Goal: Information Seeking & Learning: Check status

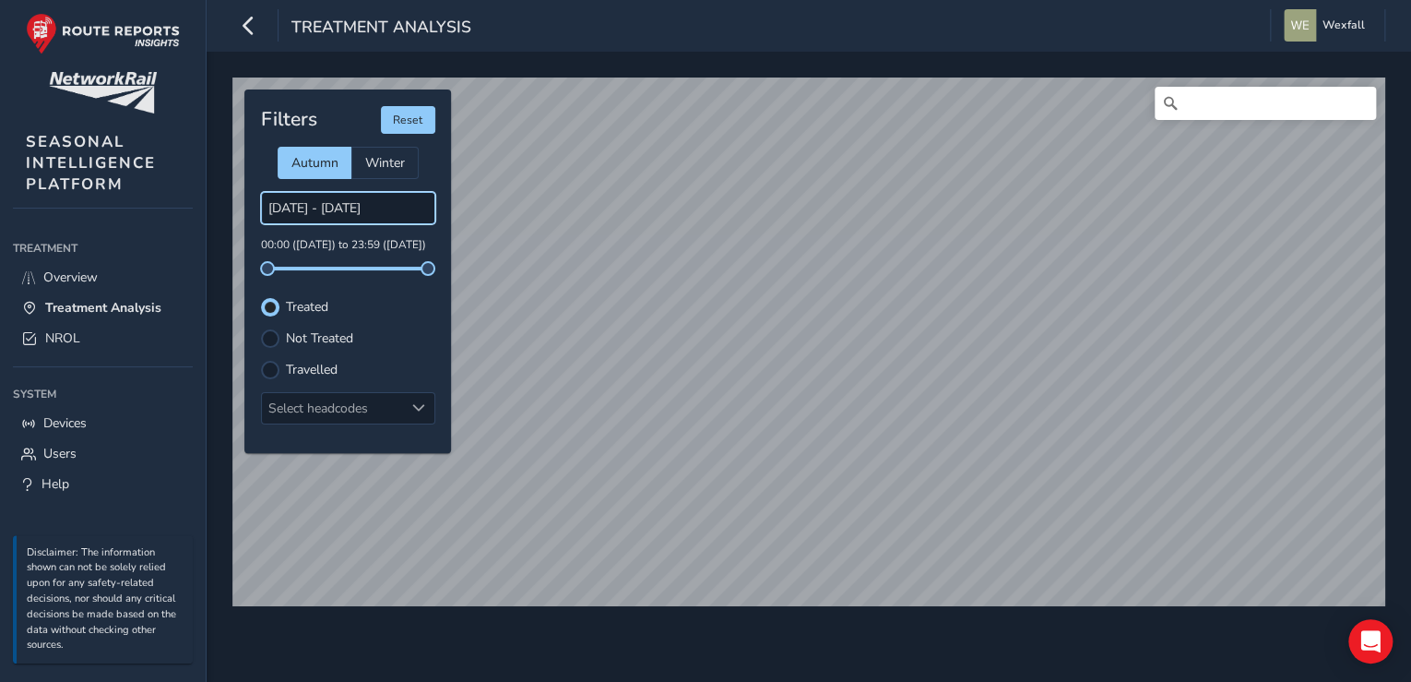
click at [361, 203] on input "[DATE] - [DATE]" at bounding box center [348, 208] width 174 height 32
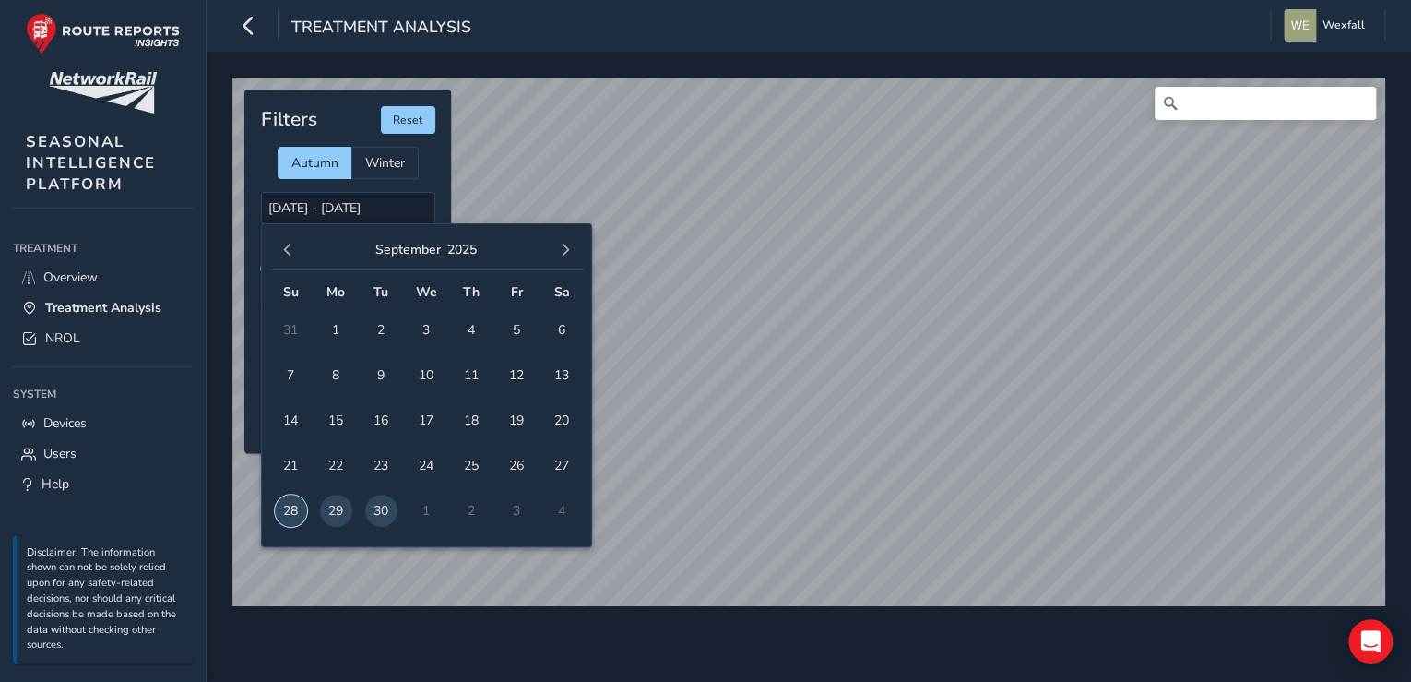
click at [295, 502] on span "28" at bounding box center [291, 510] width 32 height 32
click at [334, 504] on span "29" at bounding box center [336, 510] width 32 height 32
type input "[DATE] - [DATE]"
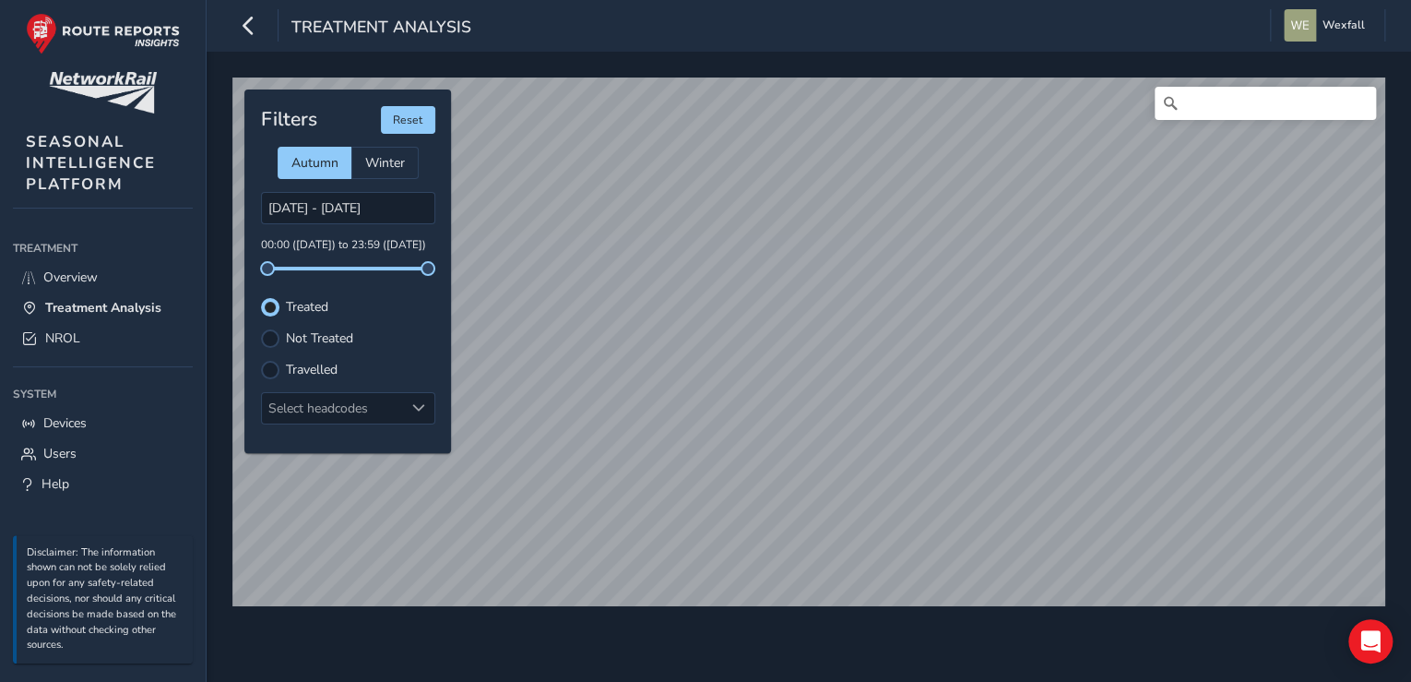
click at [838, 609] on div "© Mapbox © OpenStreetMap Improve this map" at bounding box center [809, 341] width 1166 height 541
click at [252, 30] on icon "button" at bounding box center [248, 25] width 19 height 32
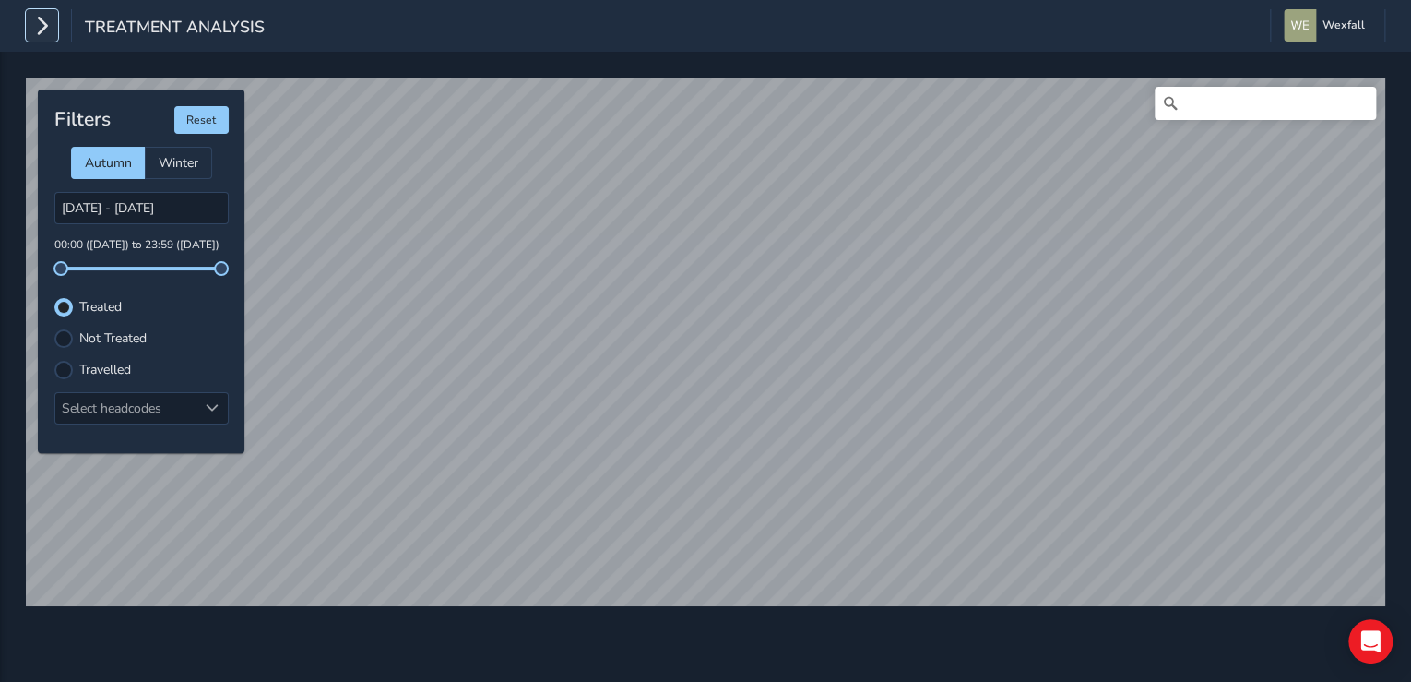
click at [30, 30] on button "button" at bounding box center [42, 25] width 32 height 32
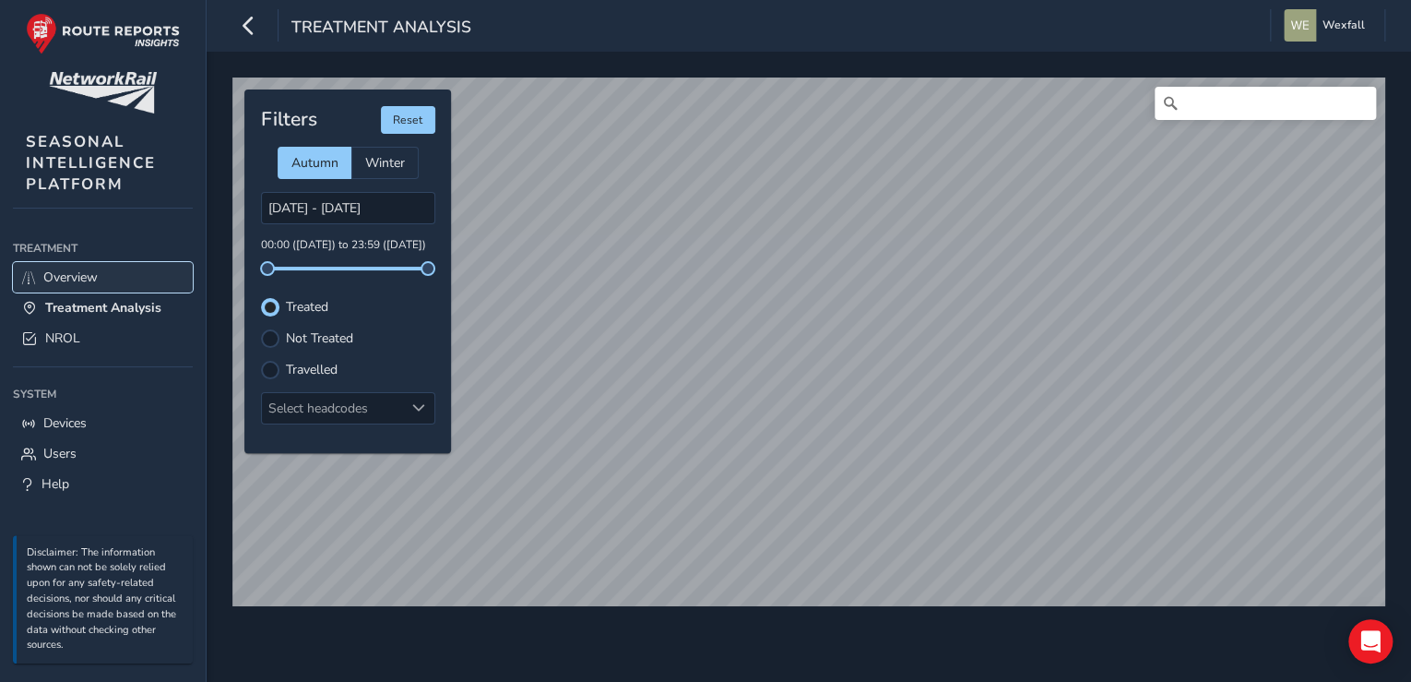
click at [112, 278] on link "Overview" at bounding box center [103, 277] width 180 height 30
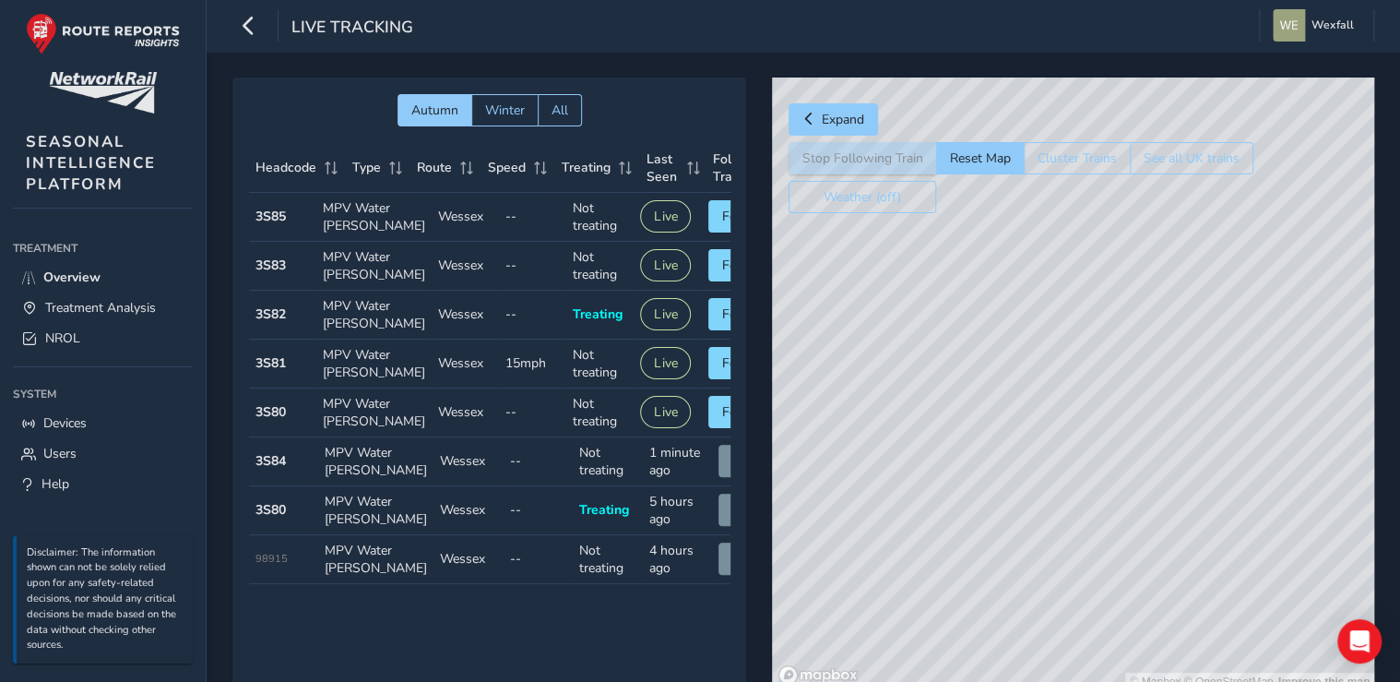
drag, startPoint x: 1188, startPoint y: 409, endPoint x: 949, endPoint y: 428, distance: 239.6
click at [949, 428] on div "© Mapbox © OpenStreetMap Improve this map" at bounding box center [1073, 383] width 602 height 613
drag, startPoint x: 948, startPoint y: 367, endPoint x: 1066, endPoint y: 386, distance: 119.6
click at [1066, 386] on div "© Mapbox © OpenStreetMap Improve this map" at bounding box center [1073, 383] width 602 height 613
drag, startPoint x: 1014, startPoint y: 515, endPoint x: 1138, endPoint y: 310, distance: 239.1
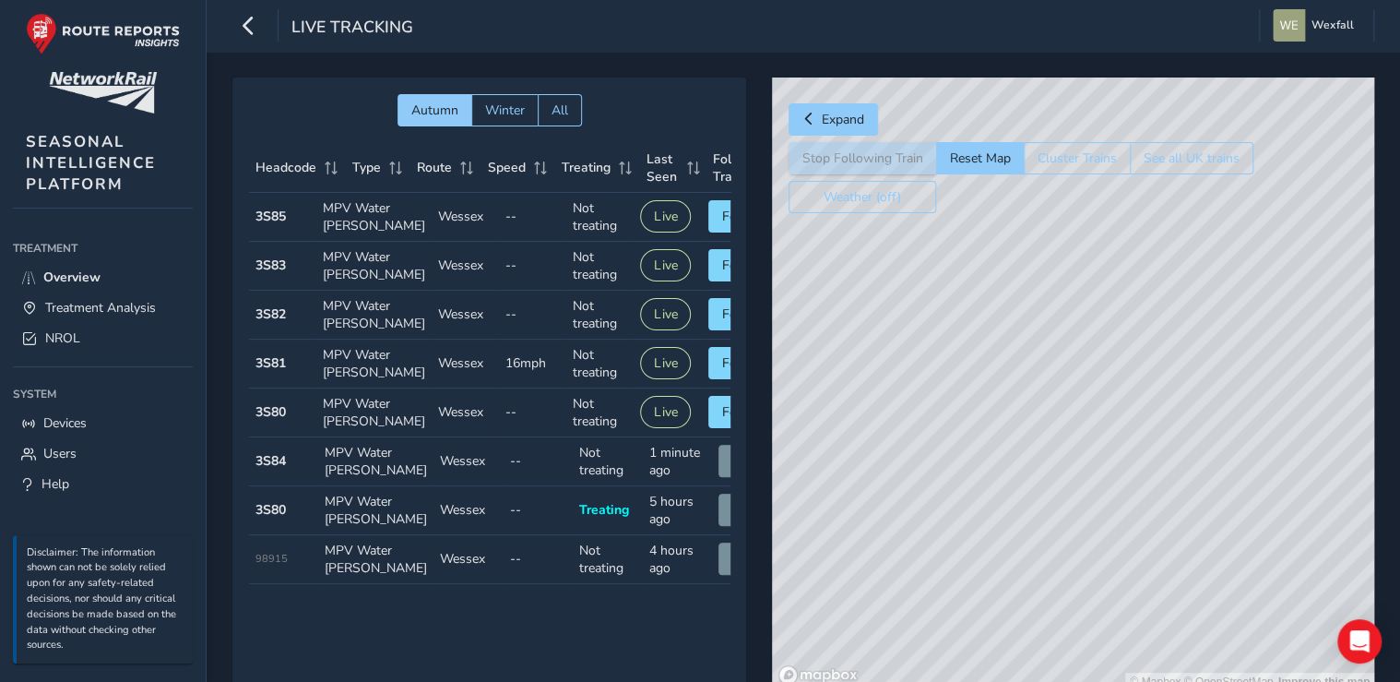
click at [1138, 310] on div "© Mapbox © OpenStreetMap Improve this map" at bounding box center [1073, 383] width 602 height 613
drag, startPoint x: 923, startPoint y: 576, endPoint x: 1213, endPoint y: 439, distance: 320.5
click at [1213, 439] on div "© Mapbox © OpenStreetMap Improve this map" at bounding box center [1073, 383] width 602 height 613
drag, startPoint x: 1200, startPoint y: 415, endPoint x: 1062, endPoint y: 520, distance: 173.0
click at [1061, 520] on div "© Mapbox © OpenStreetMap Improve this map" at bounding box center [1073, 383] width 602 height 613
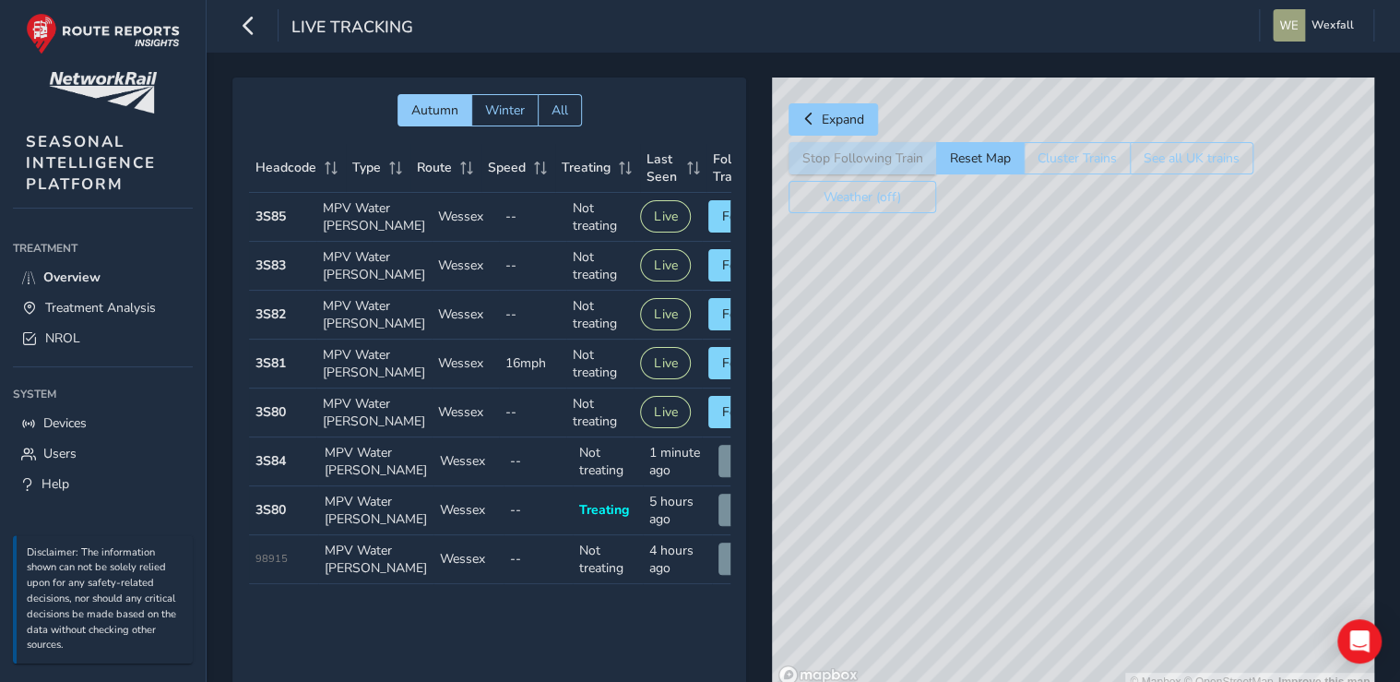
drag, startPoint x: 971, startPoint y: 450, endPoint x: 1256, endPoint y: 391, distance: 291.0
click at [1256, 391] on div "© Mapbox © OpenStreetMap Improve this map" at bounding box center [1073, 383] width 602 height 613
drag, startPoint x: 1047, startPoint y: 415, endPoint x: 1190, endPoint y: 339, distance: 161.7
click at [1190, 339] on div "© Mapbox © OpenStreetMap Improve this map" at bounding box center [1073, 383] width 602 height 613
click at [709, 379] on button "Follow" at bounding box center [742, 363] width 68 height 32
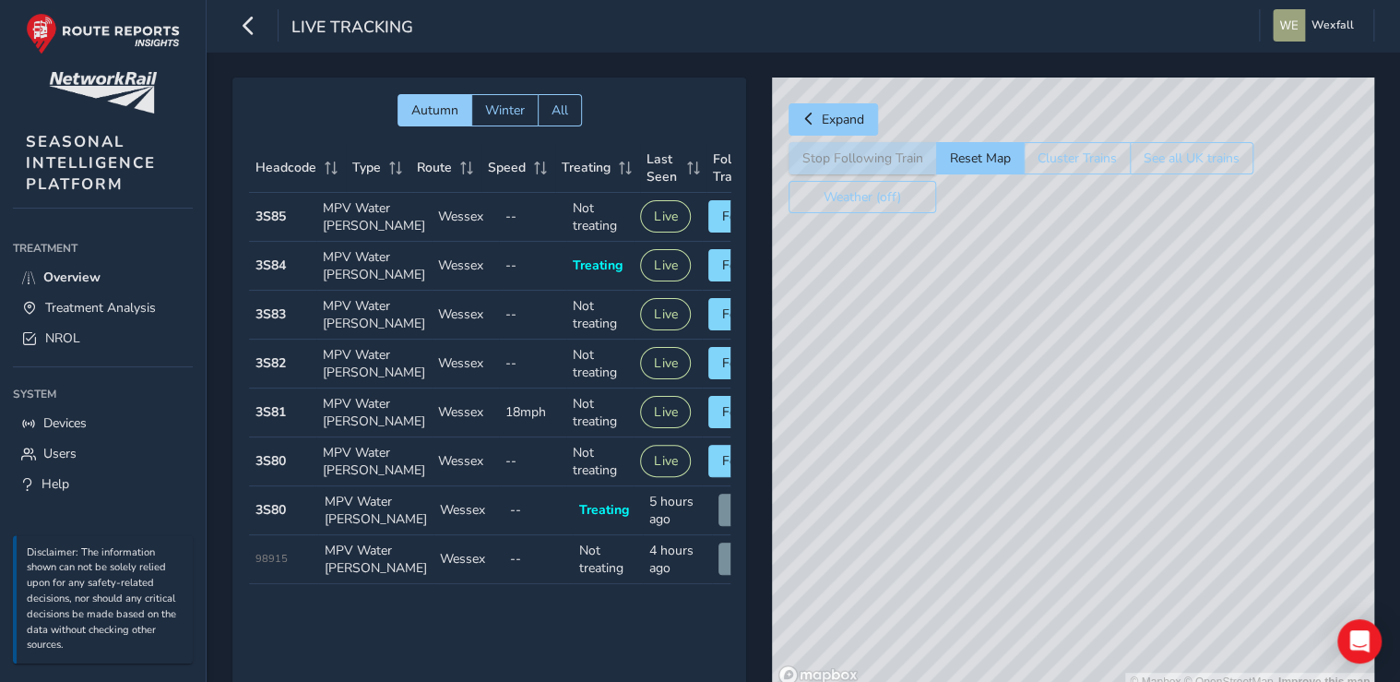
drag, startPoint x: 1032, startPoint y: 292, endPoint x: 957, endPoint y: 523, distance: 242.4
click at [957, 523] on div "© Mapbox © OpenStreetMap Improve this map" at bounding box center [1073, 383] width 602 height 613
drag, startPoint x: 922, startPoint y: 458, endPoint x: 1123, endPoint y: 365, distance: 221.6
click at [1123, 365] on div "© Mapbox © OpenStreetMap Improve this map" at bounding box center [1073, 383] width 602 height 613
drag, startPoint x: 981, startPoint y: 405, endPoint x: 1277, endPoint y: 333, distance: 304.6
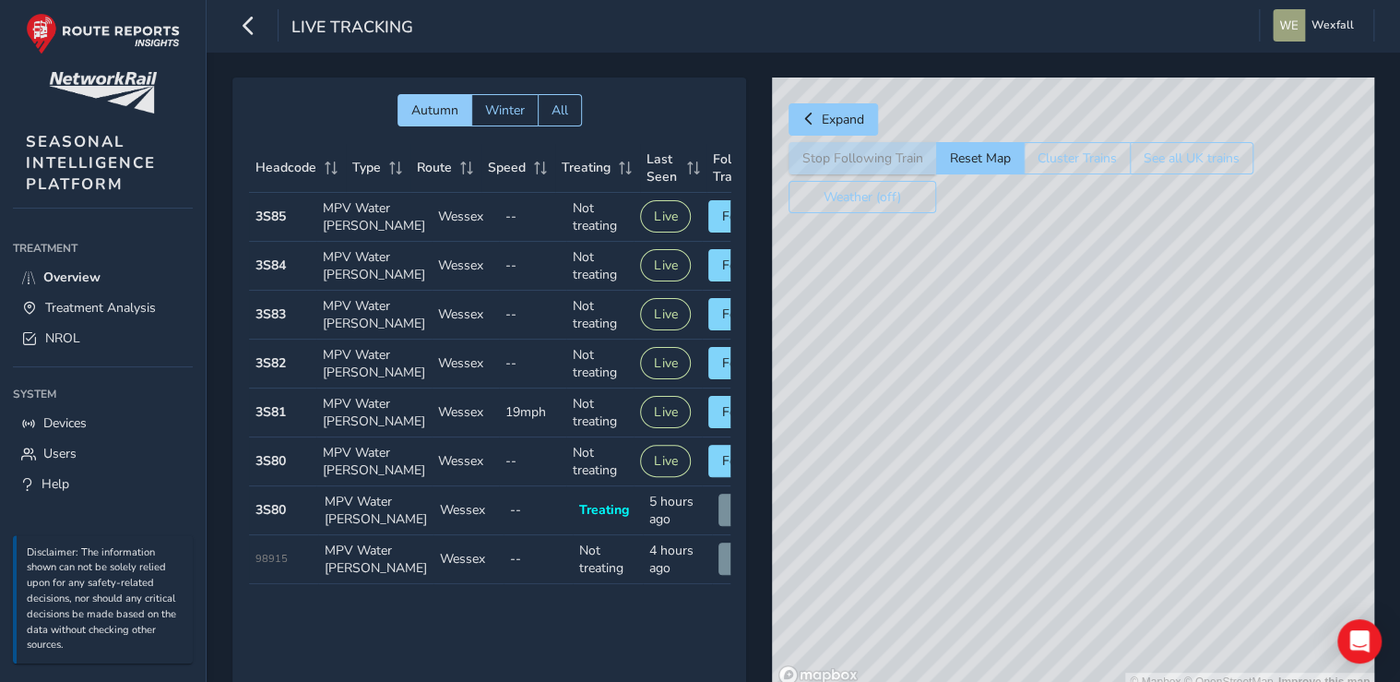
click at [1277, 333] on div "© Mapbox © OpenStreetMap Improve this map" at bounding box center [1073, 383] width 602 height 613
drag, startPoint x: 1181, startPoint y: 443, endPoint x: 1168, endPoint y: 505, distance: 64.2
click at [1168, 505] on div "© Mapbox © OpenStreetMap Improve this map" at bounding box center [1073, 383] width 602 height 613
drag, startPoint x: 1226, startPoint y: 345, endPoint x: 843, endPoint y: 532, distance: 426.1
click at [843, 532] on div "© Mapbox © OpenStreetMap Improve this map" at bounding box center [1073, 383] width 602 height 613
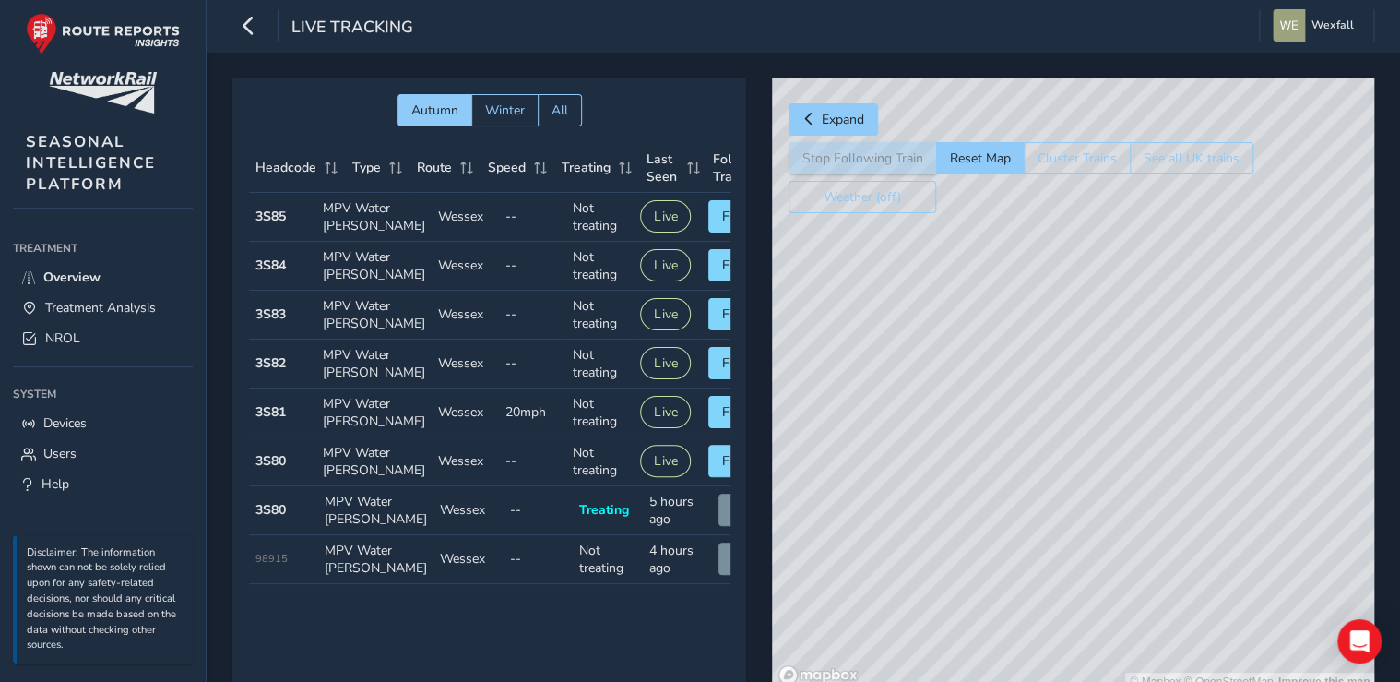
click at [1129, 499] on div "© Mapbox © OpenStreetMap Improve this map" at bounding box center [1073, 383] width 602 height 613
